Goal: Information Seeking & Learning: Learn about a topic

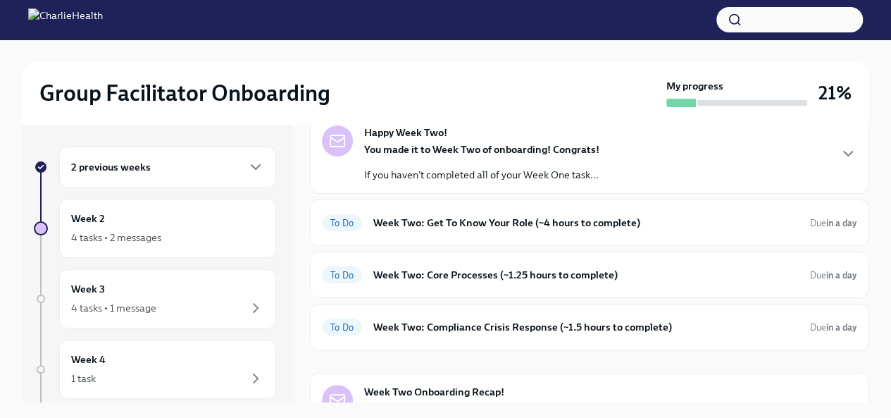
scroll to position [76, 0]
click at [462, 219] on h6 "Week Two: Get To Know Your Role (~4 hours to complete)" at bounding box center [586, 222] width 426 height 16
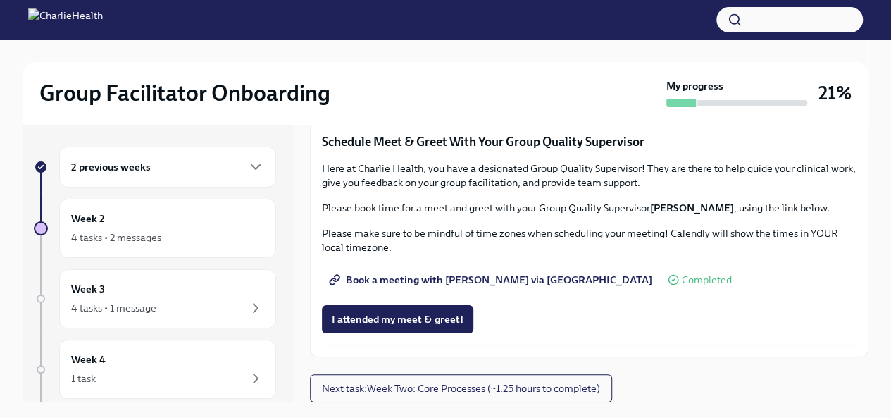
scroll to position [1143, 0]
click at [547, 101] on icon at bounding box center [544, 95] width 11 height 11
click at [579, 101] on span "Completed" at bounding box center [578, 96] width 50 height 11
drag, startPoint x: 579, startPoint y: 336, endPoint x: 674, endPoint y: 349, distance: 96.0
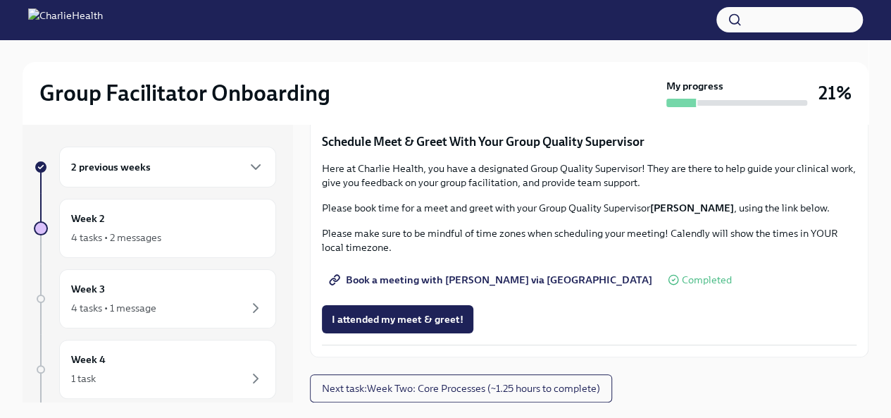
scroll to position [1378, 0]
click at [453, 390] on span "Next task : Week Two: Core Processes (~1.25 hours to complete)" at bounding box center [461, 388] width 278 height 14
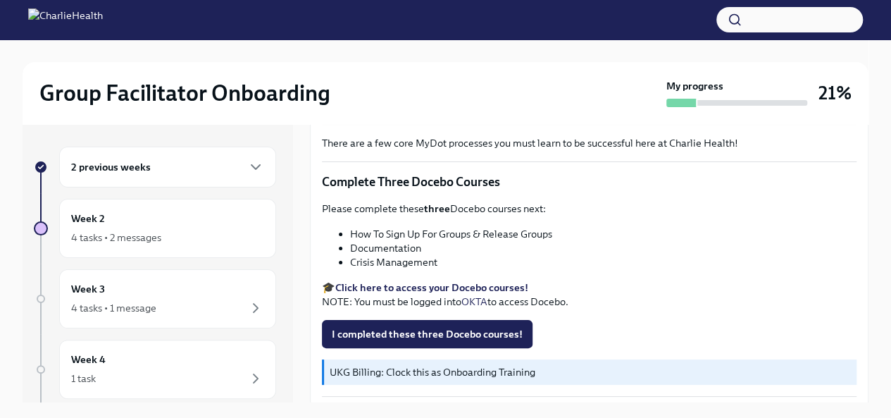
scroll to position [552, 0]
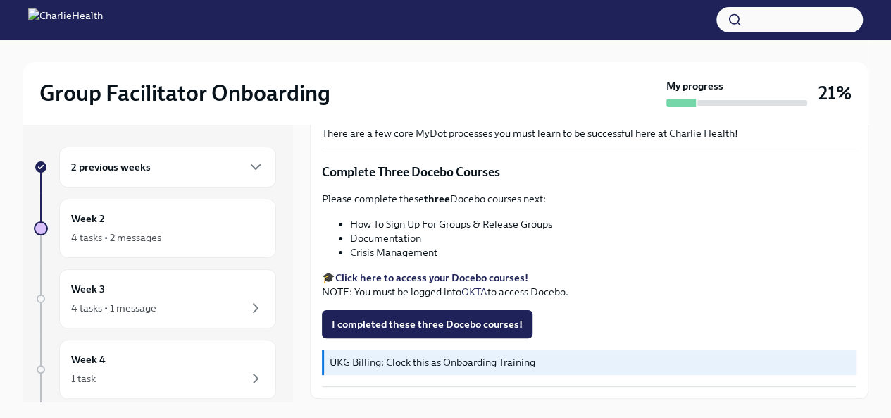
click at [475, 271] on strong "Click here to access your Docebo courses!" at bounding box center [431, 277] width 193 height 13
